Goal: Task Accomplishment & Management: Manage account settings

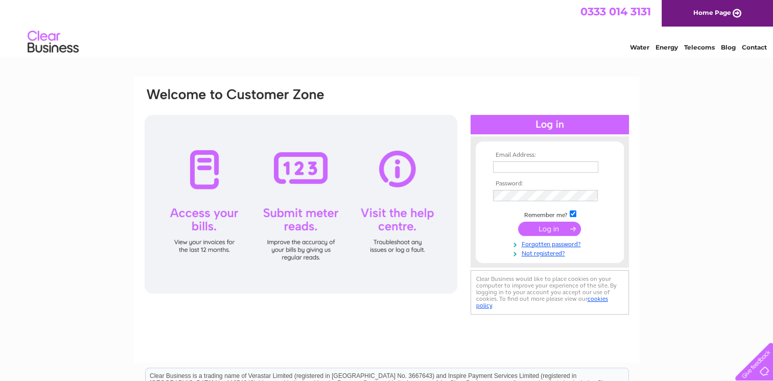
type input "[EMAIL_ADDRESS][DOMAIN_NAME]"
click at [564, 229] on input "submit" at bounding box center [549, 229] width 63 height 14
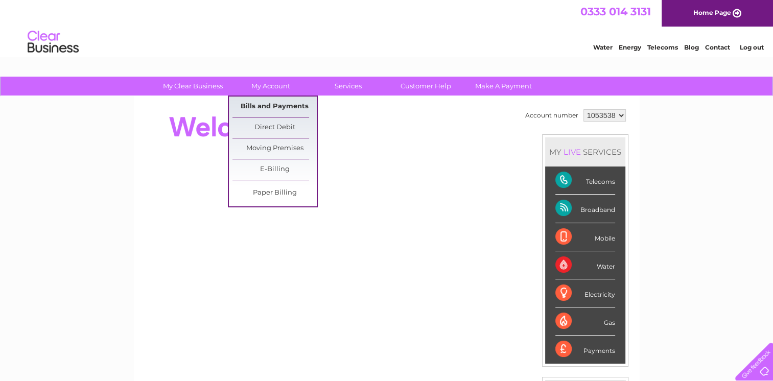
click at [267, 103] on link "Bills and Payments" at bounding box center [274, 107] width 84 height 20
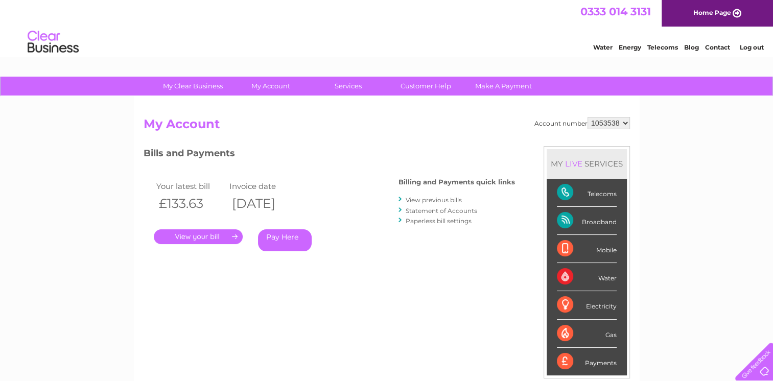
click at [196, 241] on link "." at bounding box center [198, 236] width 89 height 15
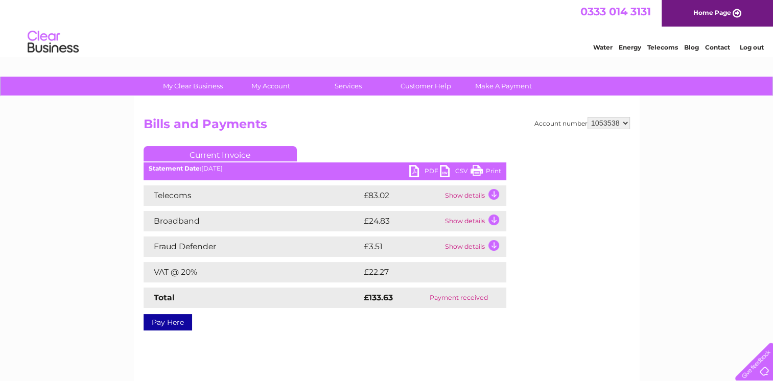
click at [421, 173] on link "PDF" at bounding box center [424, 172] width 31 height 15
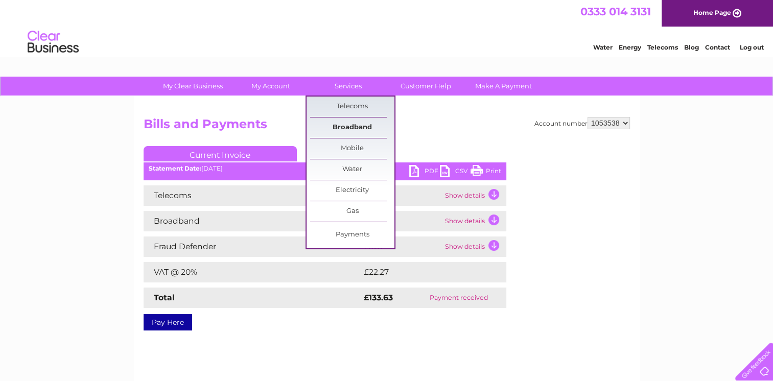
click at [353, 130] on link "Broadband" at bounding box center [352, 128] width 84 height 20
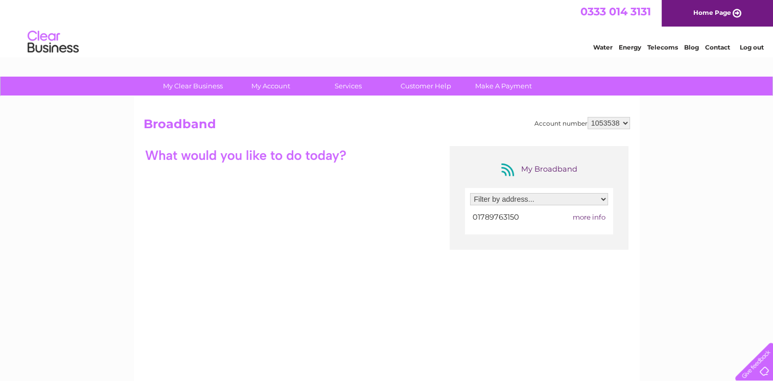
click at [556, 198] on select "Filter by address... Unit 11, Tything Park, Tything Road East, Kinwarton, Alces…" at bounding box center [539, 199] width 138 height 12
select select "1999371"
click at [470, 193] on select "Filter by address... Unit 11, Tything Park, Tything Road East, Kinwarton, Alces…" at bounding box center [539, 199] width 138 height 12
click at [588, 218] on span "more info" at bounding box center [589, 217] width 33 height 8
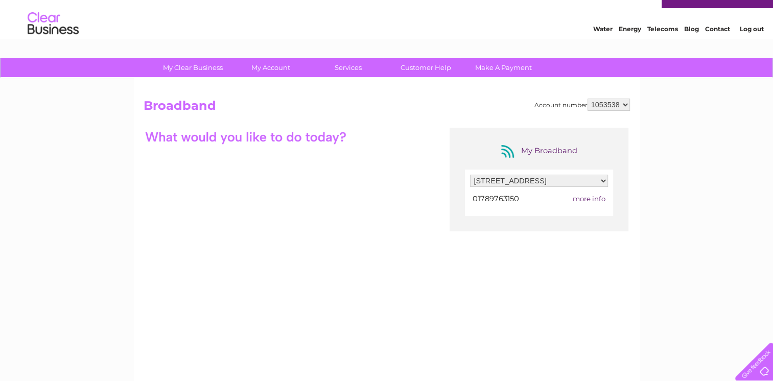
scroll to position [16, 0]
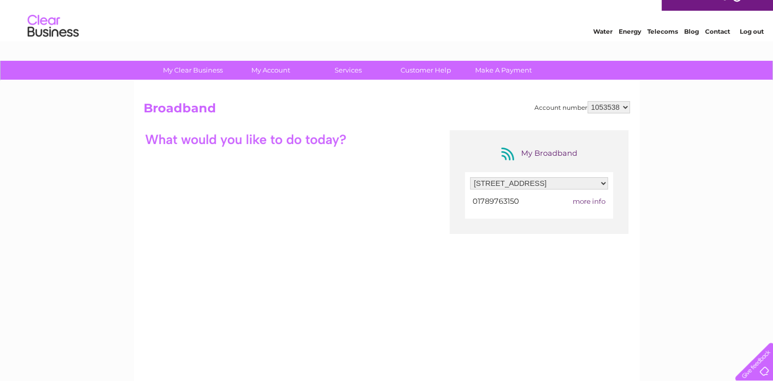
click at [664, 32] on link "Telecoms" at bounding box center [662, 32] width 31 height 8
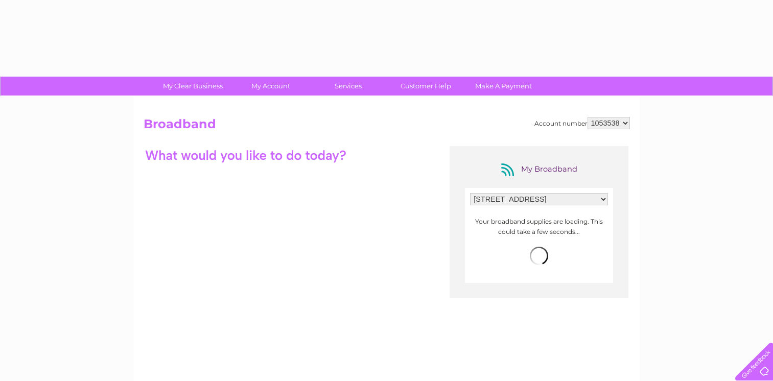
select select "1999371"
